Goal: Check status

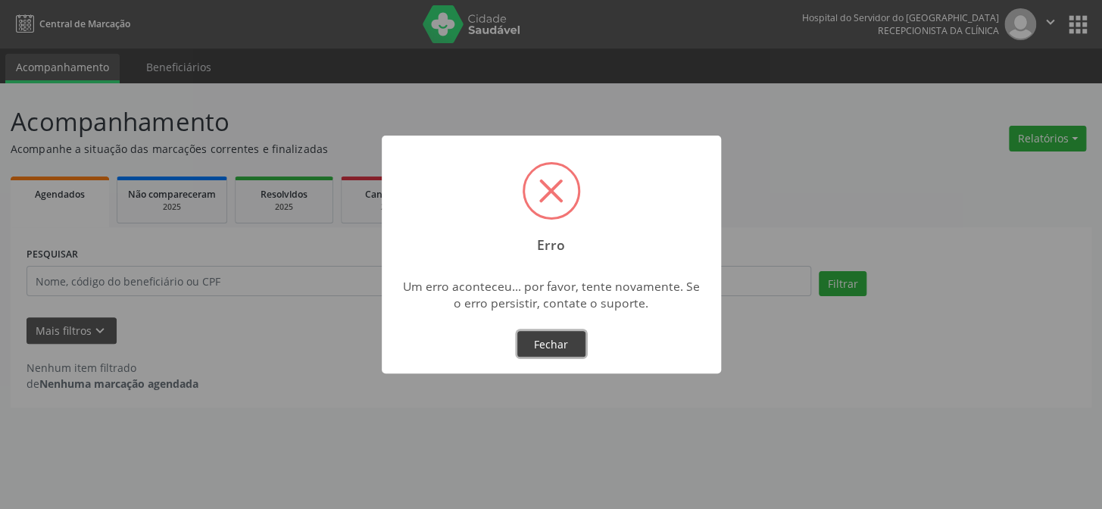
drag, startPoint x: 0, startPoint y: 377, endPoint x: 567, endPoint y: 342, distance: 567.7
click at [567, 342] on button "Fechar" at bounding box center [551, 344] width 68 height 26
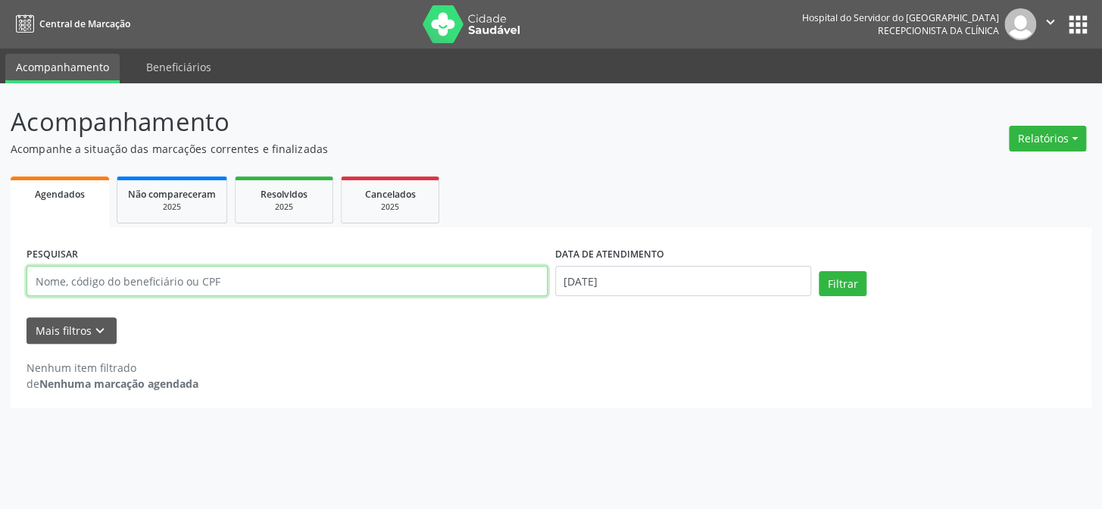
click at [262, 281] on input "text" at bounding box center [287, 281] width 521 height 30
type input "19236247415"
click at [819, 271] on button "Filtrar" at bounding box center [843, 284] width 48 height 26
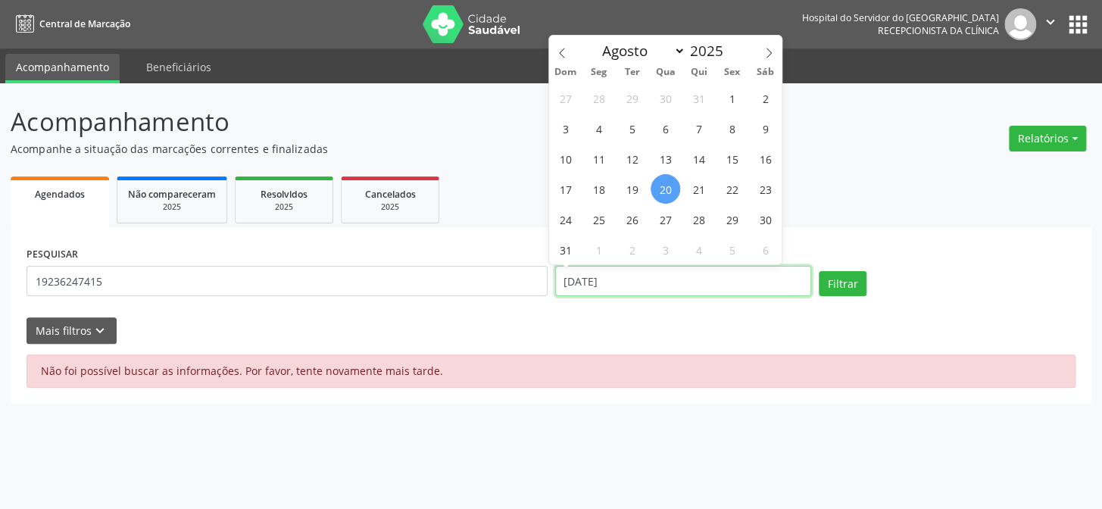
drag, startPoint x: 655, startPoint y: 275, endPoint x: 446, endPoint y: 274, distance: 208.3
click at [447, 275] on div "PESQUISAR 19236247415 DATA DE ATENDIMENTO [DATE] Filtrar" at bounding box center [551, 275] width 1057 height 64
click at [819, 271] on button "Filtrar" at bounding box center [843, 284] width 48 height 26
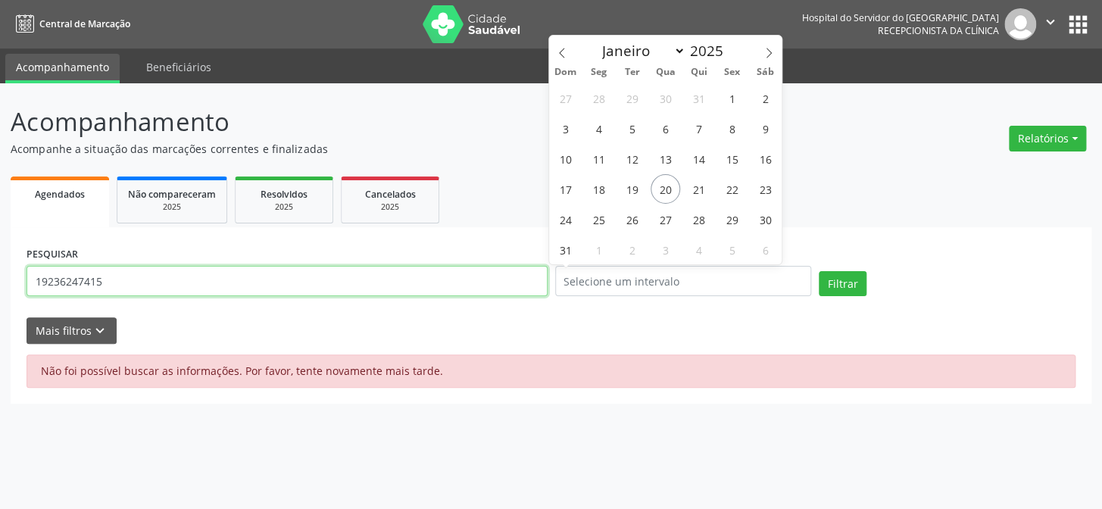
drag, startPoint x: 61, startPoint y: 284, endPoint x: 86, endPoint y: 277, distance: 26.9
click at [81, 278] on input "19236247415" at bounding box center [287, 281] width 521 height 30
